Goal: Check status: Check status

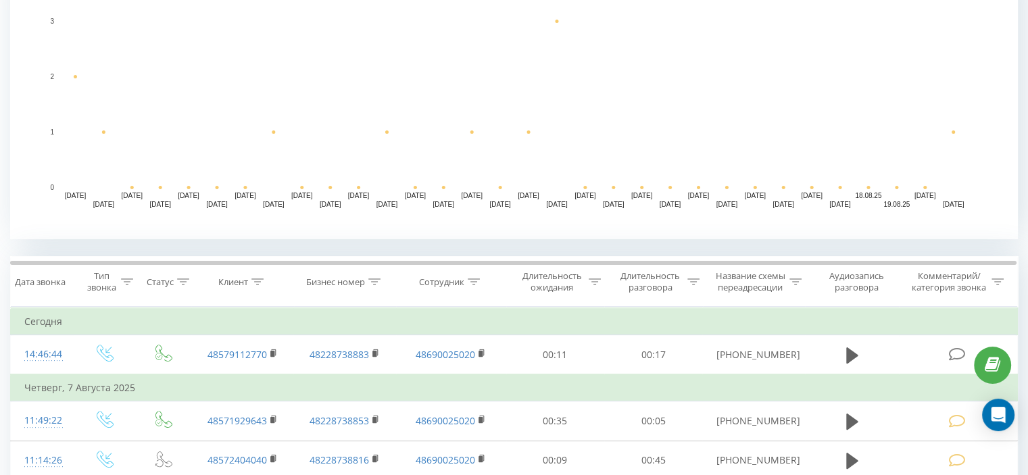
scroll to position [405, 0]
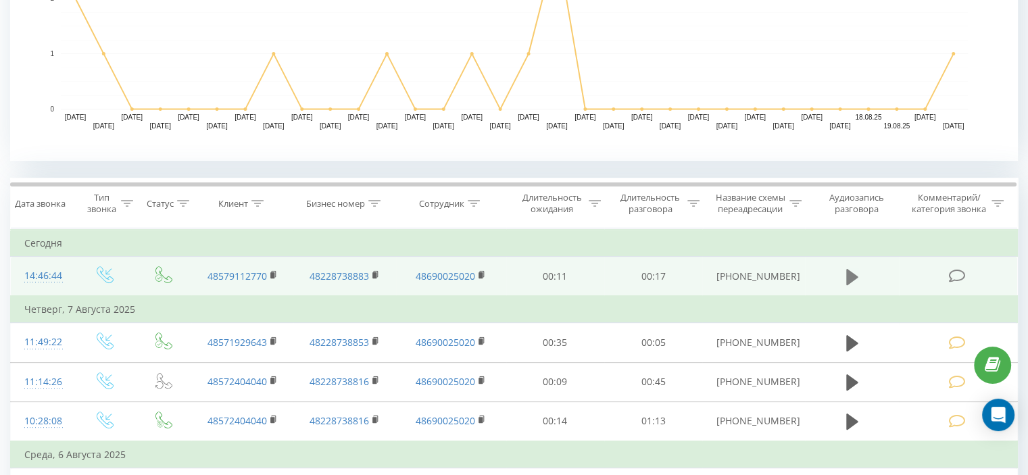
click at [851, 278] on icon at bounding box center [852, 276] width 12 height 16
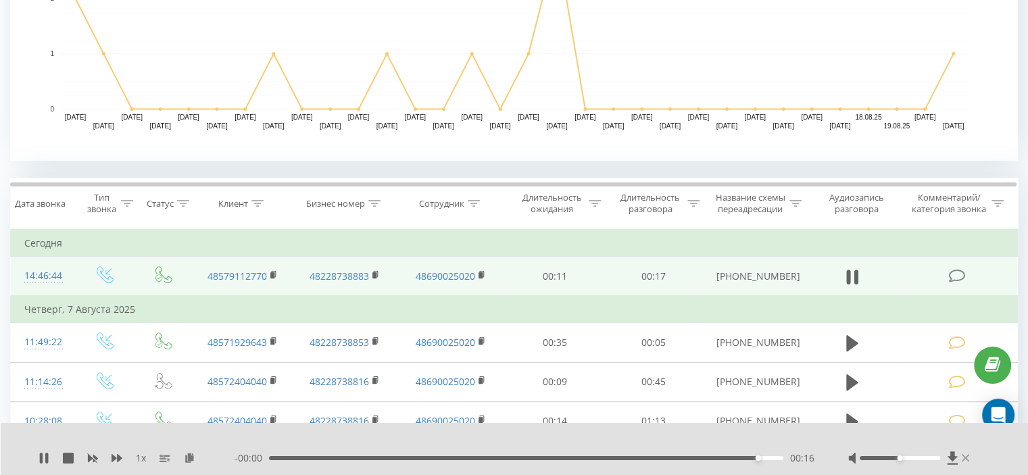
click at [965, 455] on icon at bounding box center [966, 458] width 8 height 11
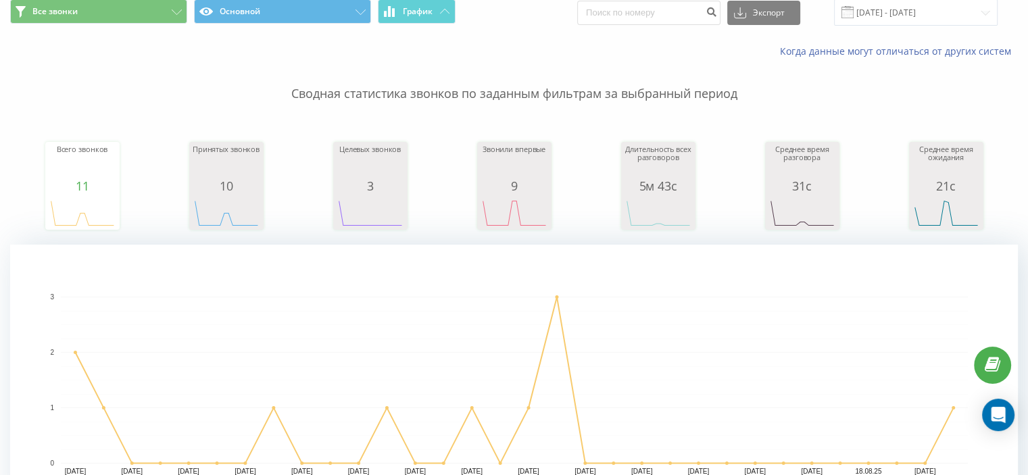
scroll to position [0, 0]
